Goal: Transaction & Acquisition: Obtain resource

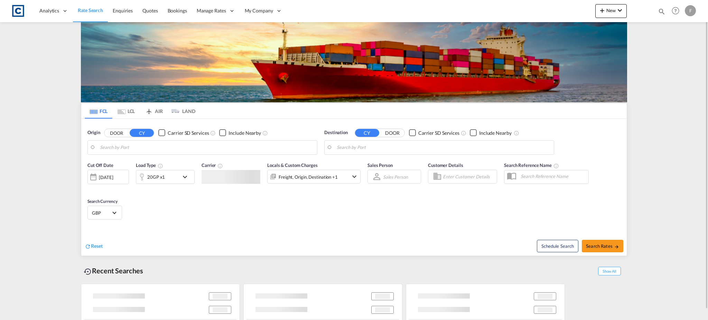
type input "GB-SN16, [GEOGRAPHIC_DATA]"
type input "Ad Dammam, SADMM"
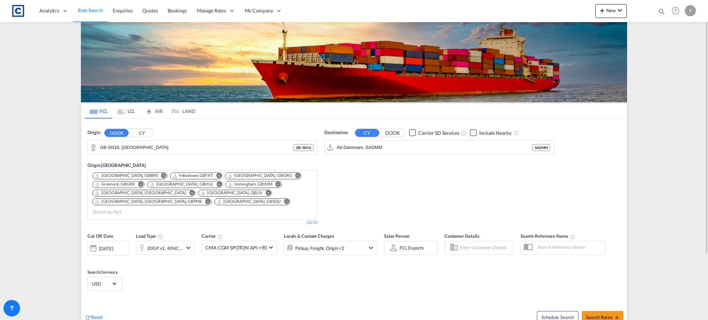
click at [660, 12] on div "Bookings Quotes Enquiries Help Resources Product Release F My Profile Logout" at bounding box center [676, 10] width 44 height 21
click at [659, 11] on md-icon "icon-magnify" at bounding box center [662, 12] width 8 height 8
drag, startPoint x: 554, startPoint y: 10, endPoint x: 554, endPoint y: 17, distance: 6.2
click at [554, 10] on select "Bookings Quotes Enquiries" at bounding box center [551, 11] width 33 height 12
select select "Quotes"
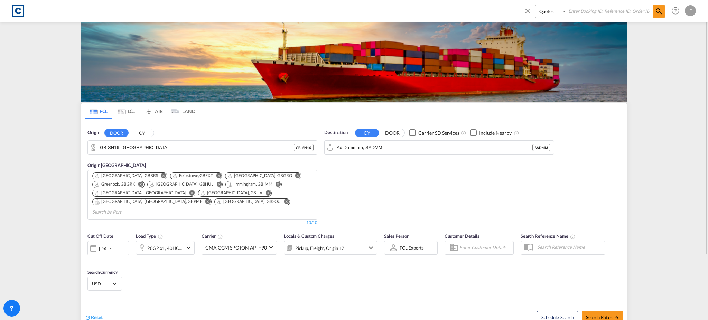
click at [535, 5] on select "Bookings Quotes Enquiries" at bounding box center [551, 11] width 33 height 12
drag, startPoint x: 595, startPoint y: 13, endPoint x: 635, endPoint y: 11, distance: 40.2
click at [595, 13] on input at bounding box center [610, 11] width 86 height 12
paste input "CAD000009561"
type input "CAD000009561"
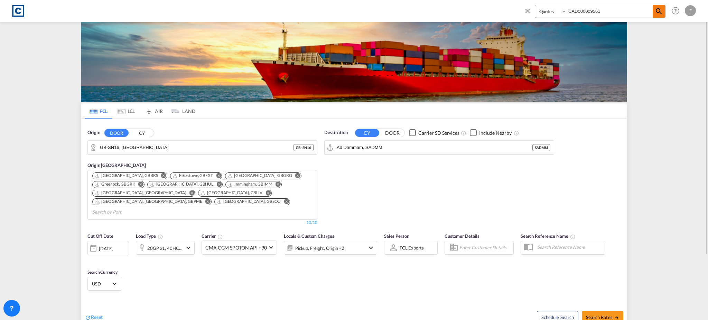
click at [654, 9] on span at bounding box center [659, 11] width 12 height 12
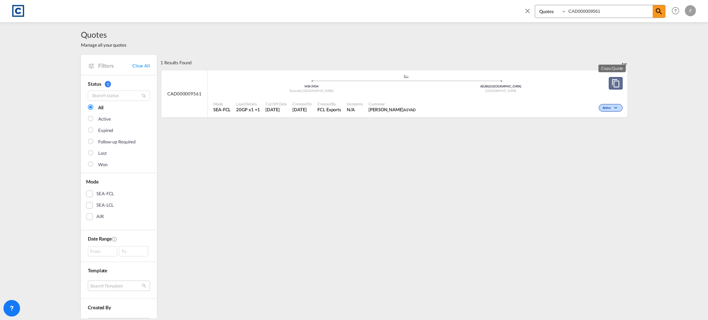
click at [612, 85] on md-icon "assets/icons/custom/copyQuote.svg" at bounding box center [616, 83] width 8 height 8
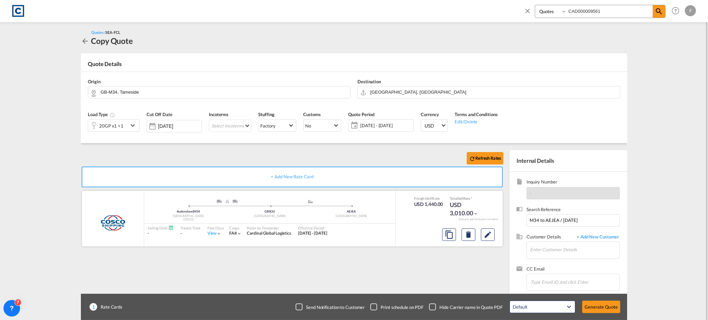
scroll to position [9, 0]
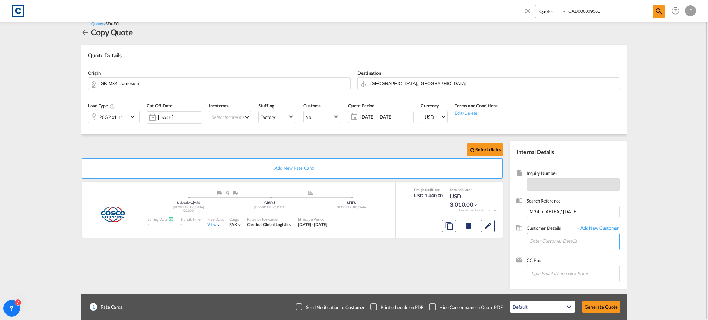
click at [562, 244] on input "Enter Customer Details" at bounding box center [575, 241] width 90 height 16
click at [552, 277] on input "Chips input." at bounding box center [565, 273] width 69 height 15
click at [562, 236] on input "Enter Customer Details" at bounding box center [575, 241] width 90 height 16
paste input "Mousumi - CSS Dubai <mousumi@cssdubai.com>"
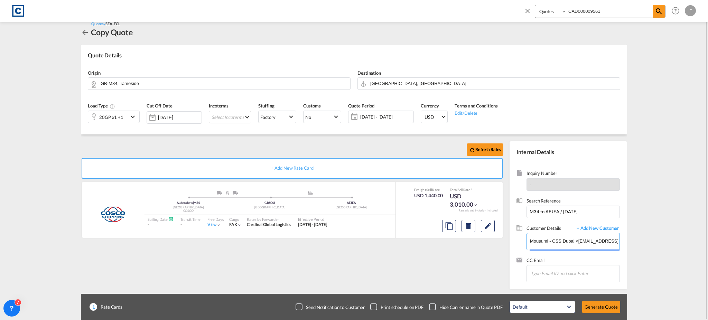
drag, startPoint x: 566, startPoint y: 243, endPoint x: 469, endPoint y: 245, distance: 97.2
click at [469, 245] on div "Refresh Rates + Add New Rate Card COSCO added by you Audenshaw | M34 United Kin…" at bounding box center [354, 212] width 547 height 155
click at [590, 241] on input "mousumi@cssdubai.com>" at bounding box center [575, 241] width 90 height 16
click at [568, 226] on div "Mousumi . mousumi@cssdubai.com | CSS Dubai" at bounding box center [575, 223] width 90 height 19
type input "CSS Dubai, Mousumi ., mousumi@cssdubai.com"
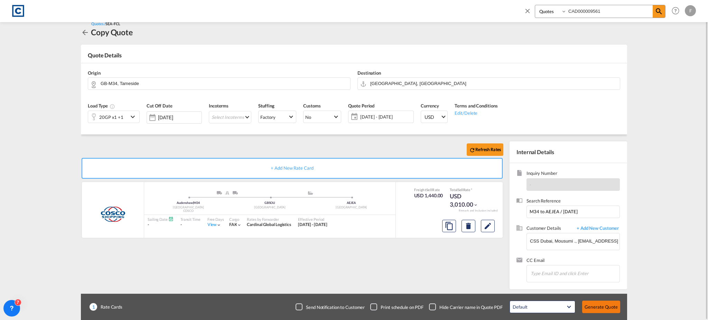
click at [609, 307] on button "Generate Quote" at bounding box center [602, 307] width 38 height 12
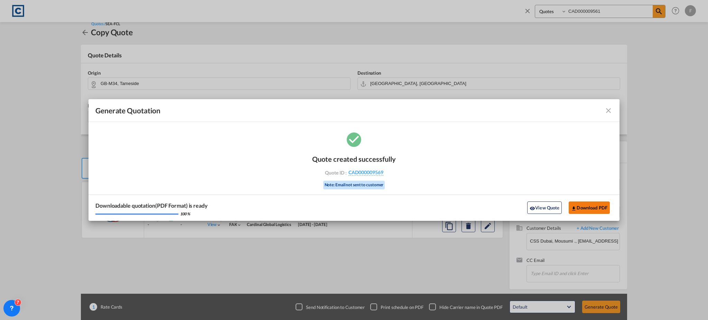
click at [602, 210] on button "Download PDF" at bounding box center [589, 208] width 41 height 12
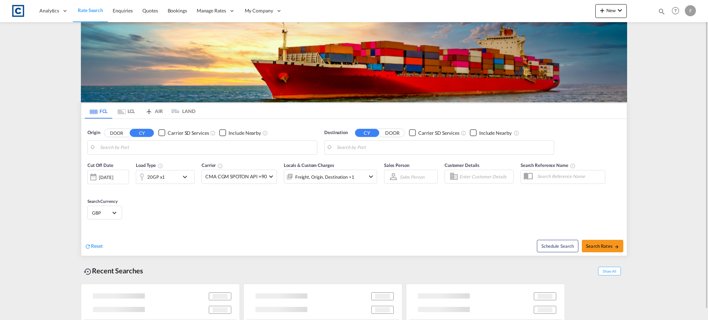
type input "GB-SN16, Wiltshire"
type input "Ad Dammam, SADMM"
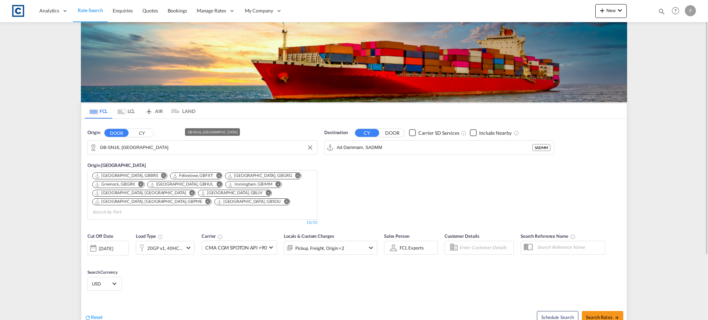
click at [121, 147] on input "GB-SN16, Wiltshire" at bounding box center [207, 148] width 214 height 10
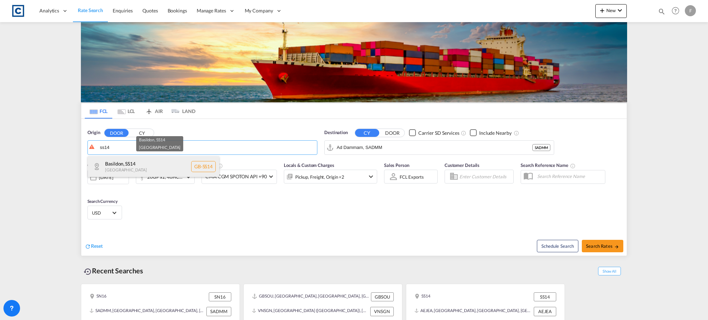
click at [135, 171] on div "Basildon , SS14 United Kingdom GB-SS14" at bounding box center [153, 166] width 131 height 21
type input "GB-SS14, [GEOGRAPHIC_DATA]"
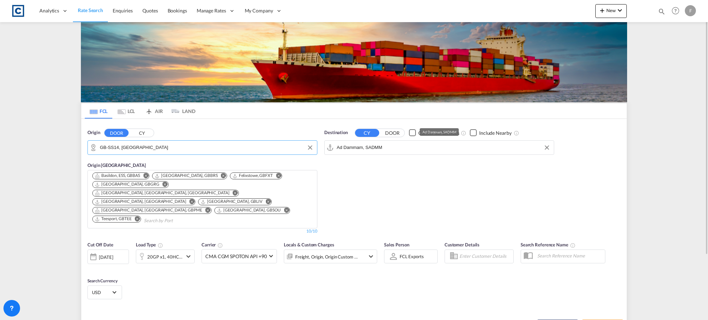
click at [361, 152] on input "Ad Dammam, SADMM" at bounding box center [444, 148] width 214 height 10
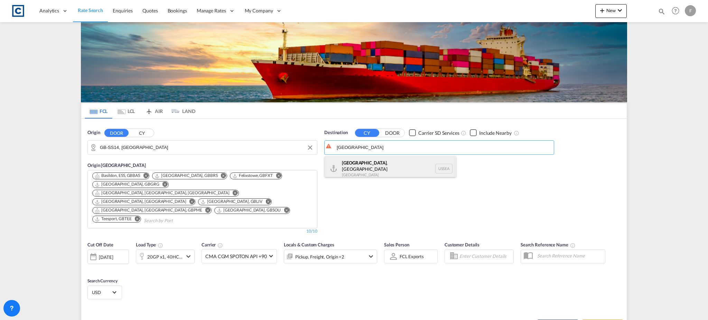
click at [372, 166] on div "Seattle , WA United States USSEA" at bounding box center [390, 168] width 131 height 25
type input "[GEOGRAPHIC_DATA], [GEOGRAPHIC_DATA], USSEA"
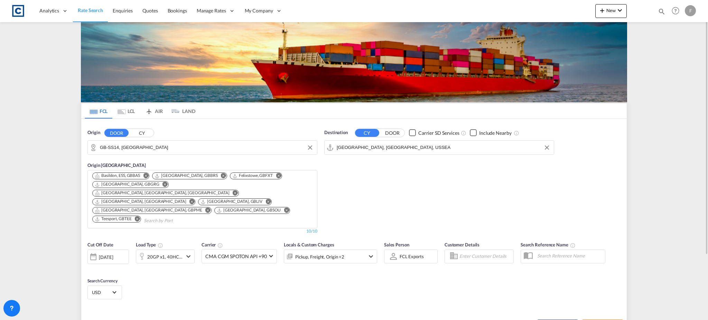
click at [605, 320] on span "Search Rates" at bounding box center [602, 326] width 33 height 6
type input "SS14 to USSEA / 3 Sep 2025"
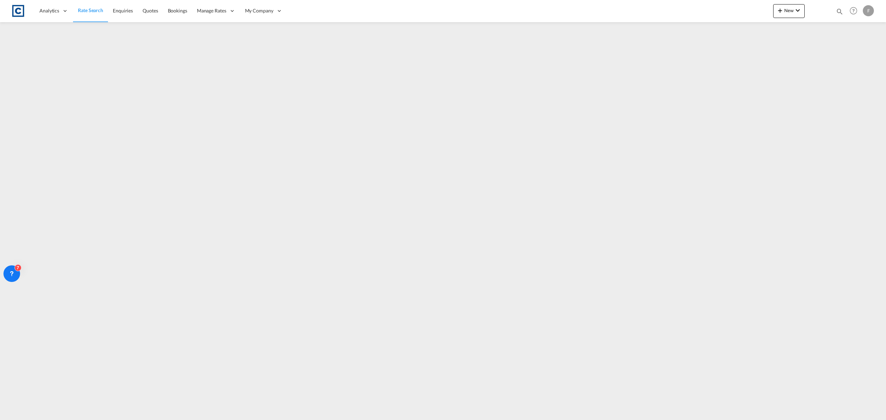
click at [85, 11] on span "Rate Search" at bounding box center [90, 10] width 25 height 6
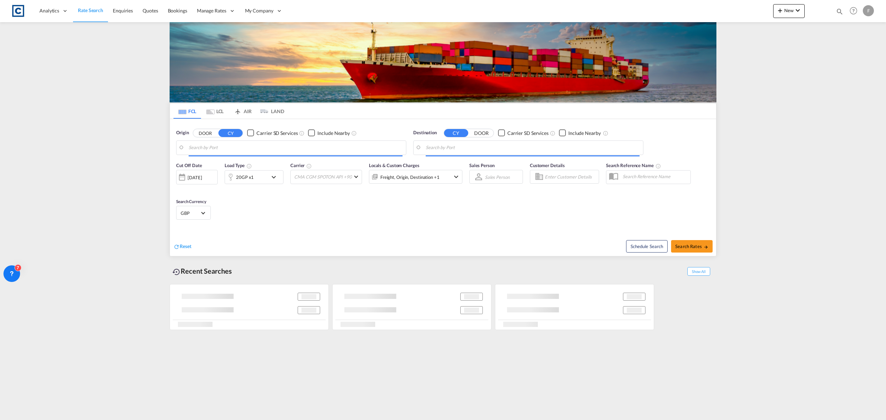
type input "GB-SS14, [GEOGRAPHIC_DATA]"
type input "[GEOGRAPHIC_DATA], [GEOGRAPHIC_DATA], USSEA"
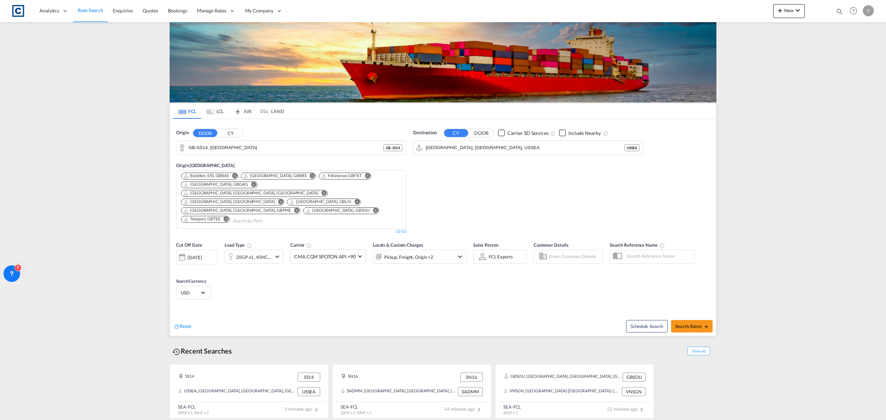
click at [236, 135] on button "CY" at bounding box center [230, 133] width 24 height 8
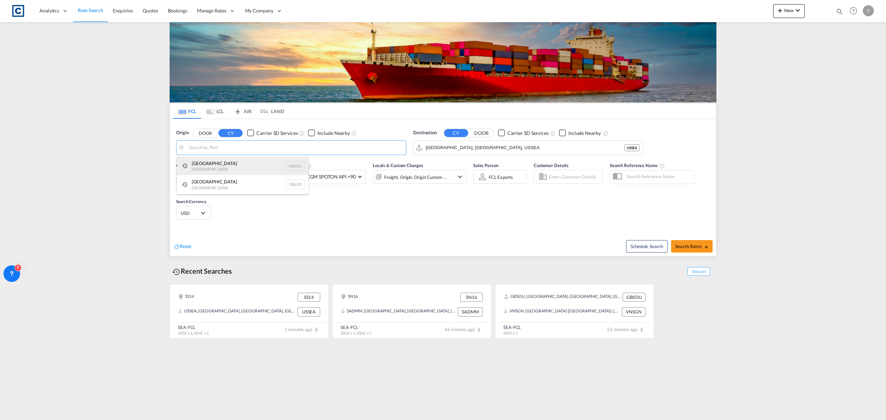
click at [218, 165] on div "Southampton United Kingdom GBSOU" at bounding box center [242, 166] width 131 height 19
type input "[GEOGRAPHIC_DATA], GBSOU"
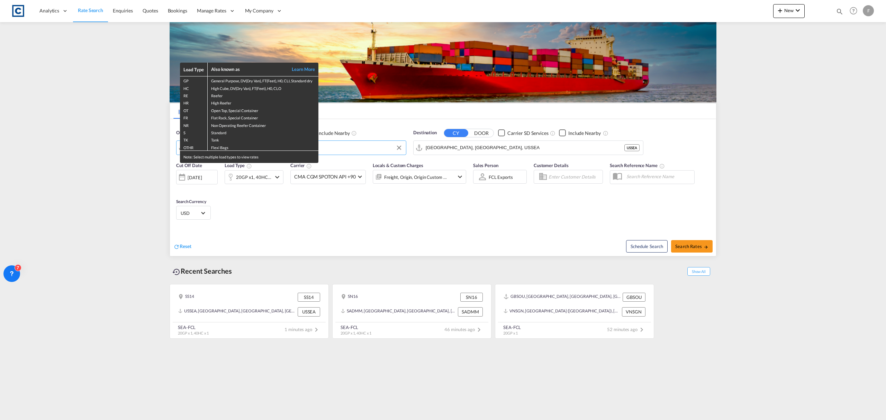
click at [399, 251] on div "Load Type Also known as Learn More GP General Purpose, DV(Dry Van), FT(Feet), H…" at bounding box center [443, 210] width 886 height 420
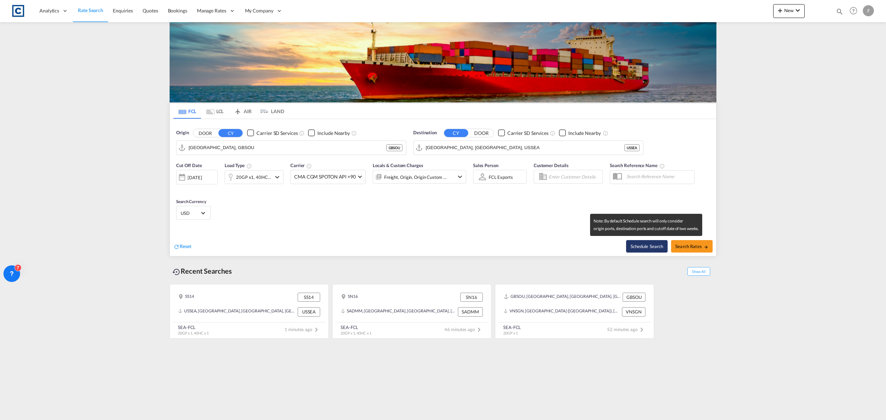
click at [645, 244] on button "Schedule Search" at bounding box center [647, 246] width 42 height 12
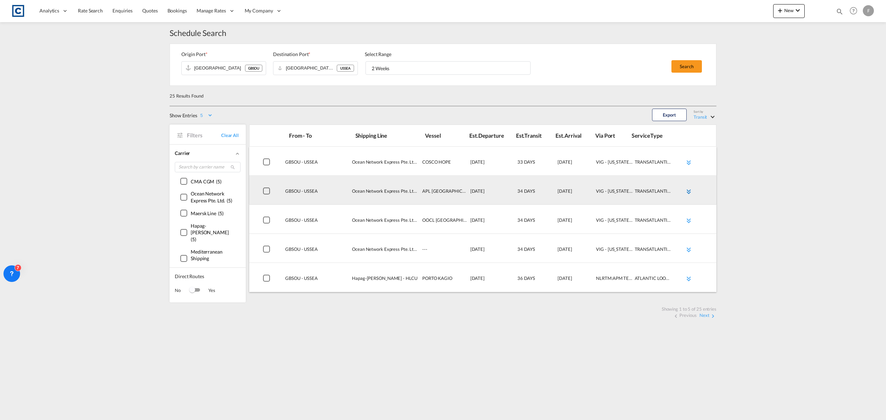
click at [687, 190] on md-icon "icon-chevron-double-down md-link-fg" at bounding box center [688, 191] width 8 height 8
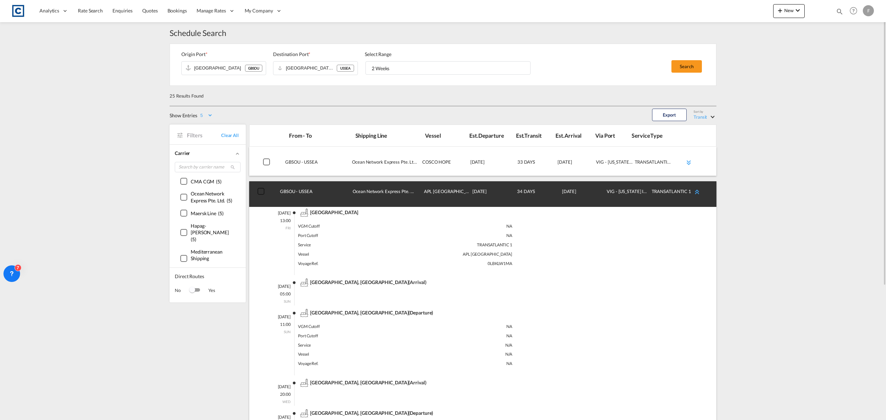
scroll to position [92, 0]
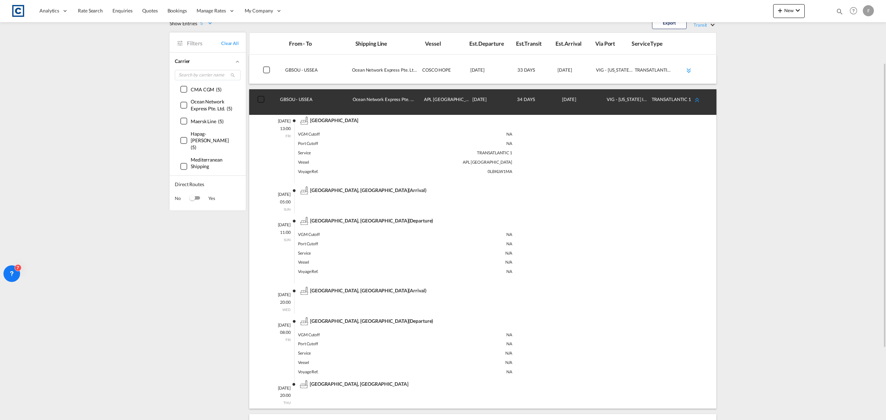
click at [699, 101] on md-icon "icon-chevron-double-up md-link-fg" at bounding box center [697, 100] width 8 height 8
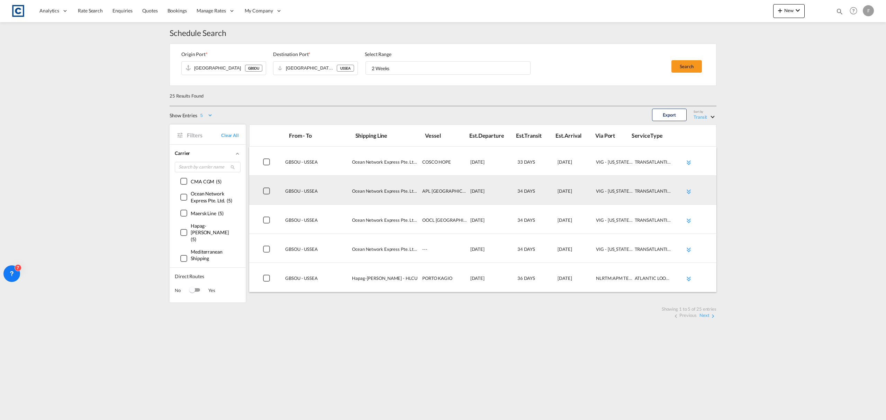
scroll to position [0, 0]
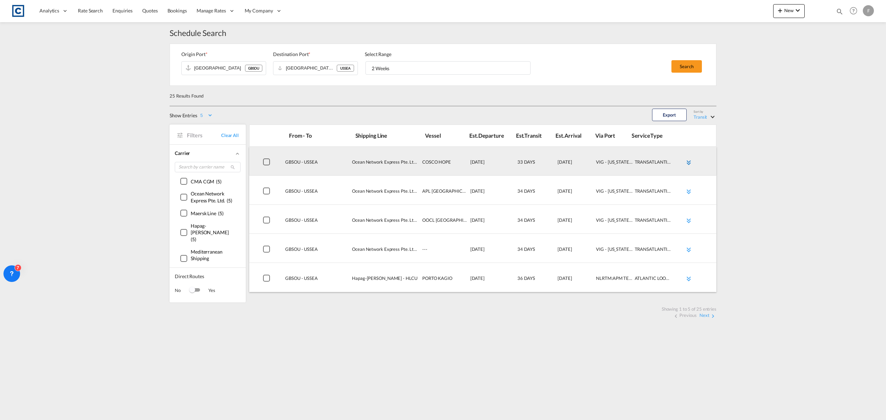
click at [689, 163] on md-icon "icon-chevron-double-down md-link-fg" at bounding box center [688, 162] width 8 height 8
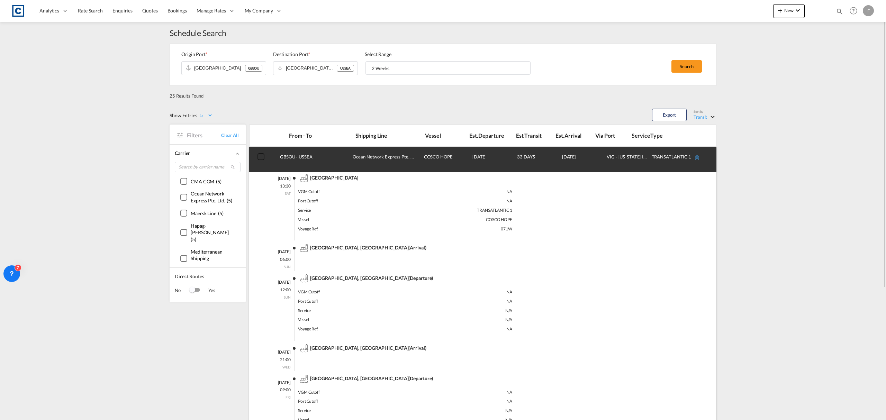
click at [689, 163] on div "TRANSATLANTIC 1" at bounding box center [671, 159] width 41 height 22
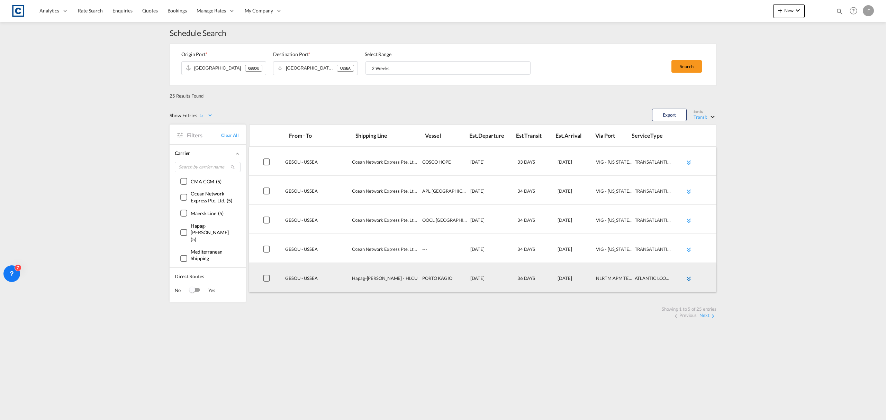
click at [692, 277] on md-icon "icon-chevron-double-down md-link-fg" at bounding box center [688, 279] width 8 height 8
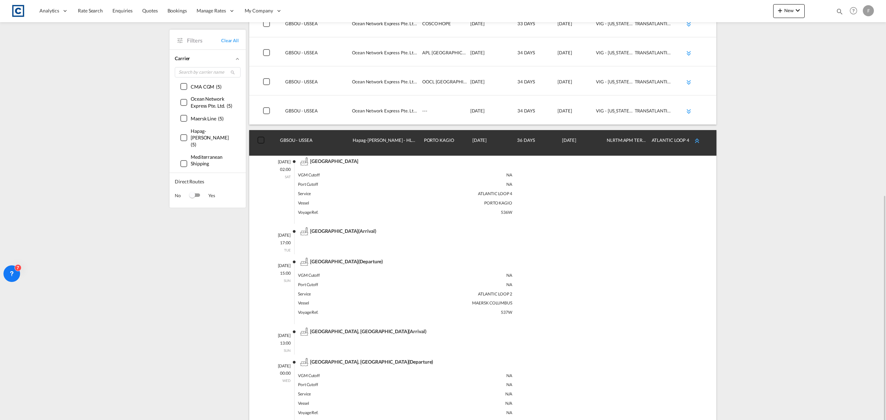
scroll to position [199, 0]
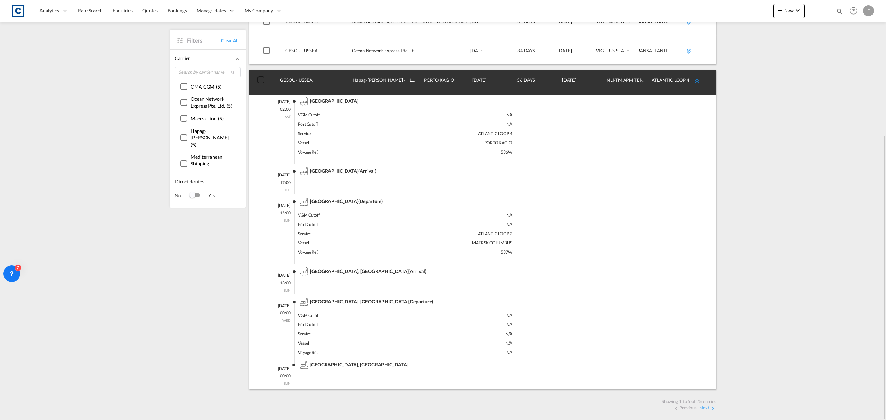
click at [697, 83] on md-icon "icon-chevron-double-up md-link-fg" at bounding box center [697, 80] width 8 height 8
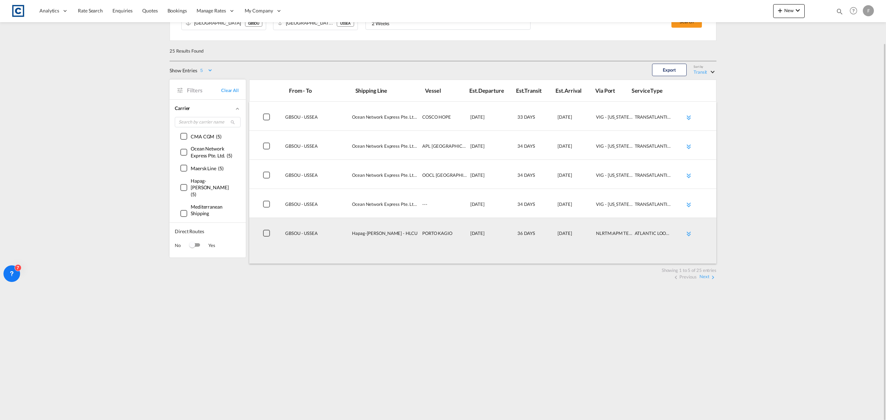
scroll to position [0, 0]
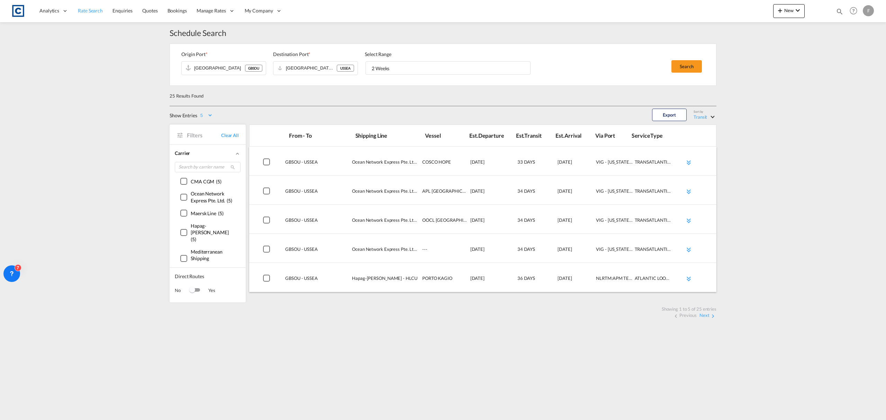
click at [88, 13] on span "Rate Search" at bounding box center [90, 11] width 25 height 6
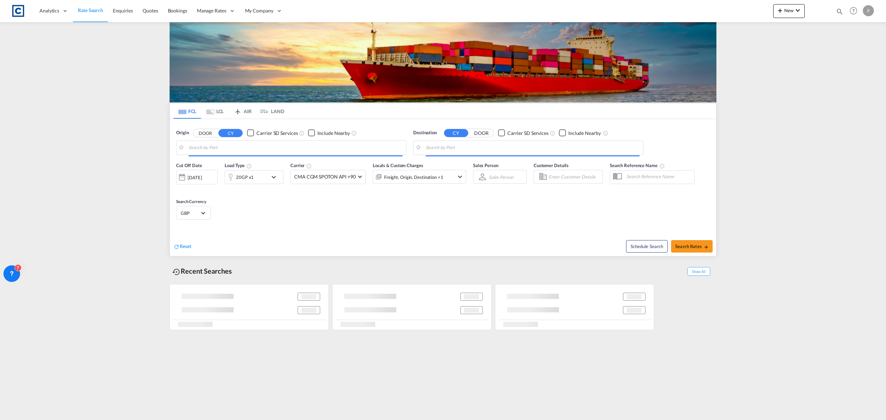
type input "GB-SS14, [GEOGRAPHIC_DATA]"
type input "[GEOGRAPHIC_DATA], [GEOGRAPHIC_DATA], USSEA"
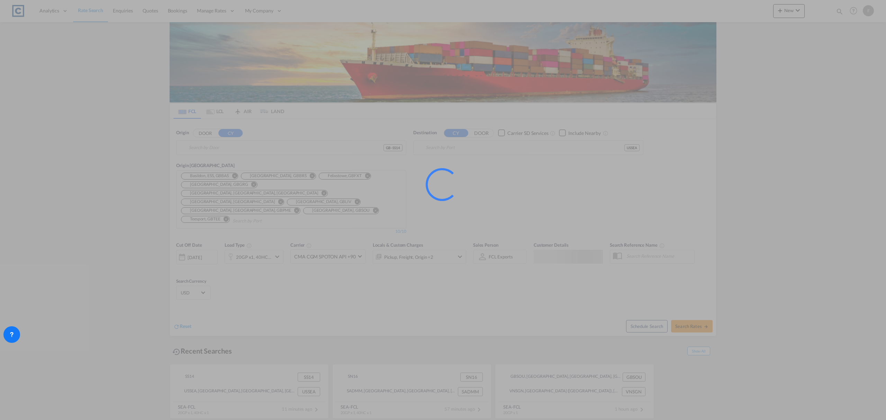
type input "GB-SS14, [GEOGRAPHIC_DATA]"
type input "[GEOGRAPHIC_DATA], [GEOGRAPHIC_DATA], USSEA"
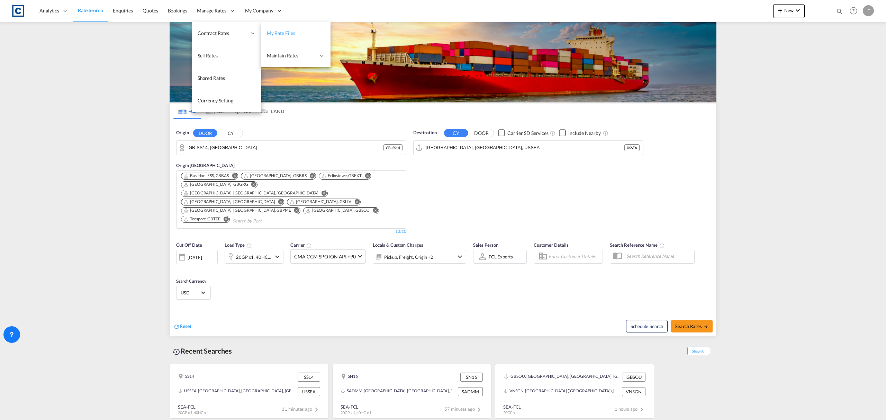
click at [285, 31] on span "My Rate Files" at bounding box center [281, 33] width 28 height 6
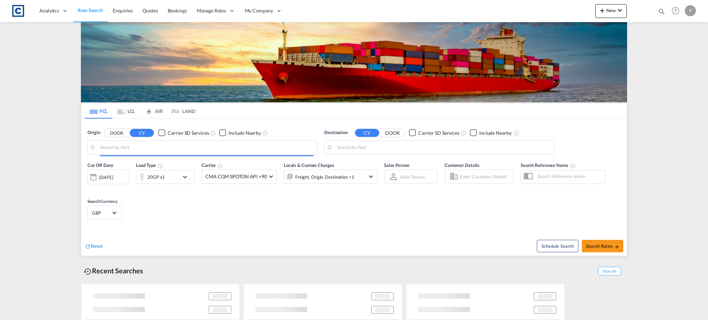
type input "GB-SS14, [GEOGRAPHIC_DATA]"
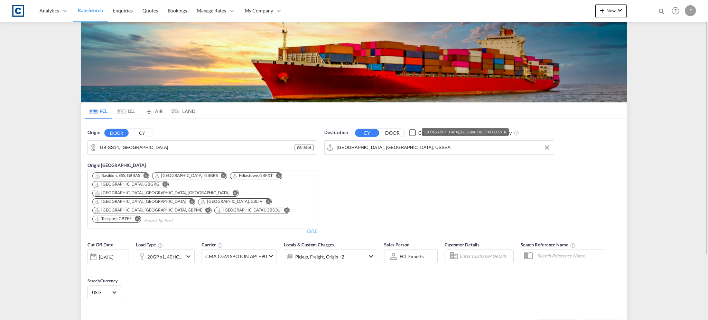
click at [369, 146] on input "[GEOGRAPHIC_DATA], [GEOGRAPHIC_DATA], USSEA" at bounding box center [444, 148] width 214 height 10
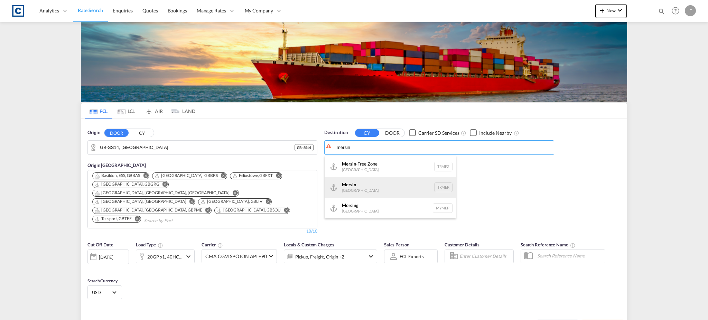
click at [360, 190] on div "Mersin Turkey TRMER" at bounding box center [390, 187] width 131 height 21
type input "Mersin, TRMER"
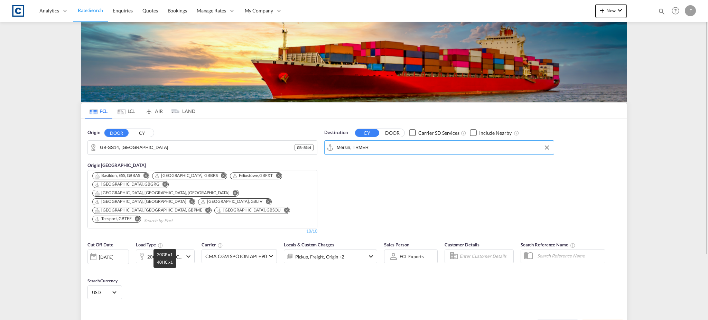
click at [159, 252] on div "20GP x1, 40HC x1" at bounding box center [164, 257] width 35 height 10
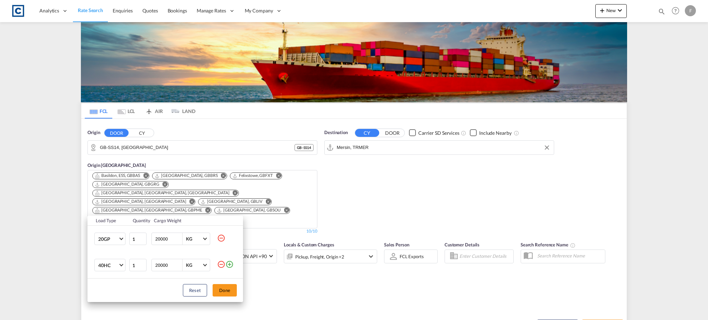
click at [220, 264] on md-icon "icon-minus-circle-outline" at bounding box center [221, 264] width 8 height 8
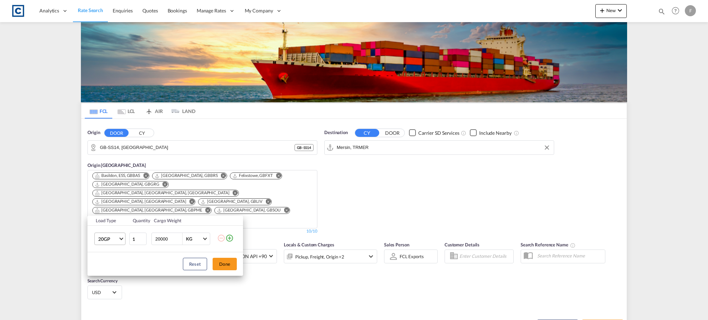
click at [106, 242] on span "20GP" at bounding box center [108, 239] width 20 height 7
click at [106, 298] on md-option "20RE" at bounding box center [116, 303] width 47 height 17
click at [106, 241] on span "20RE" at bounding box center [108, 239] width 20 height 7
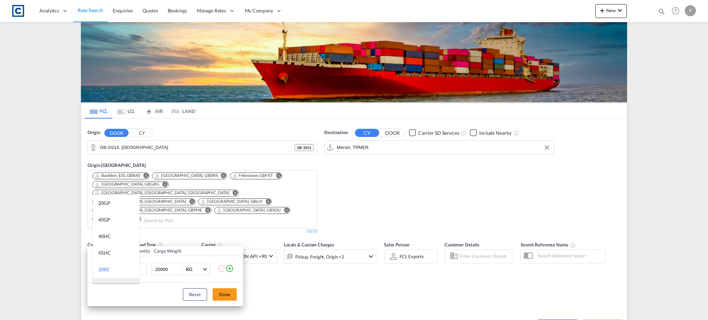
scroll to position [30, 0]
click at [116, 258] on md-option "40RE" at bounding box center [116, 256] width 47 height 17
click at [222, 290] on button "Done" at bounding box center [225, 294] width 24 height 12
